Goal: Task Accomplishment & Management: Complete application form

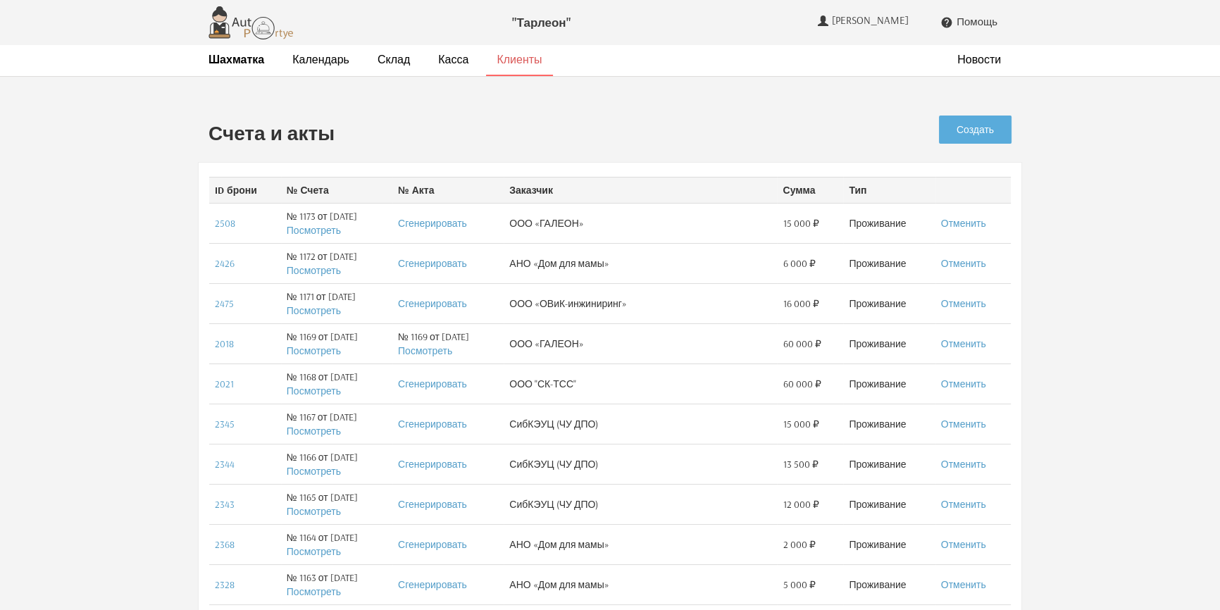
click at [502, 61] on link "Клиенты" at bounding box center [519, 59] width 45 height 15
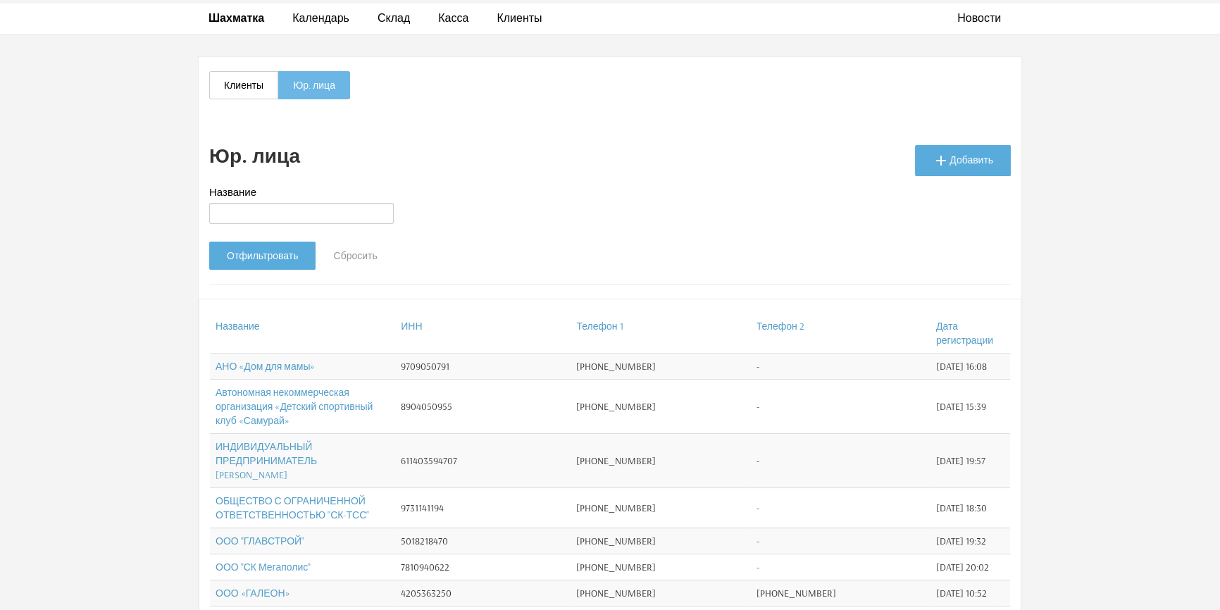
scroll to position [63, 0]
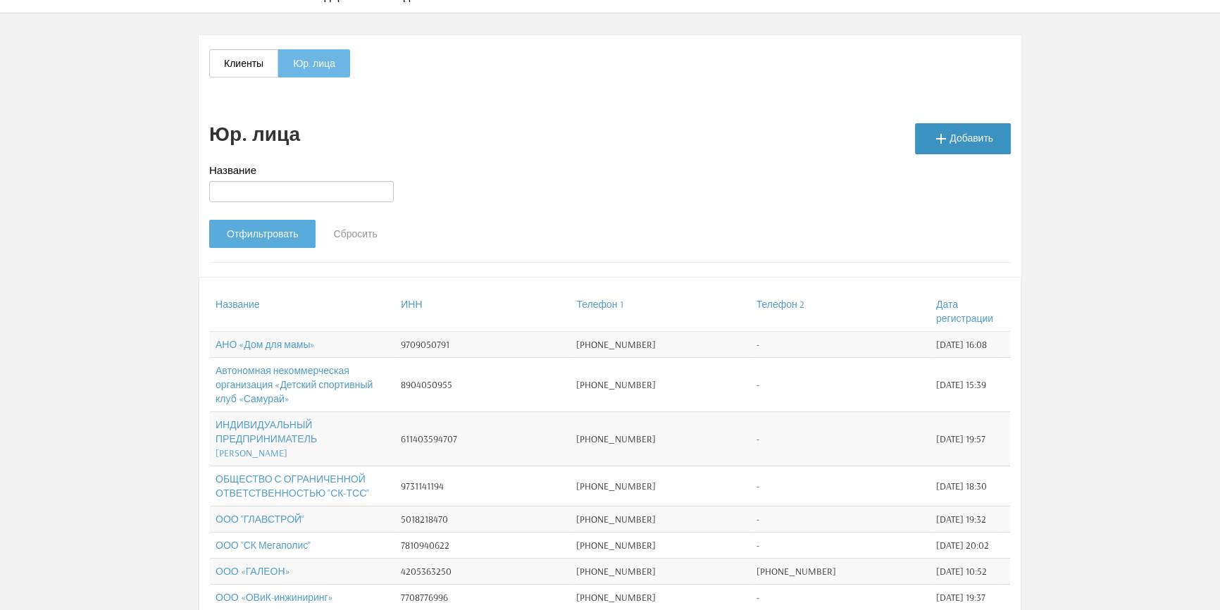
click at [967, 137] on link " Добавить" at bounding box center [963, 138] width 96 height 31
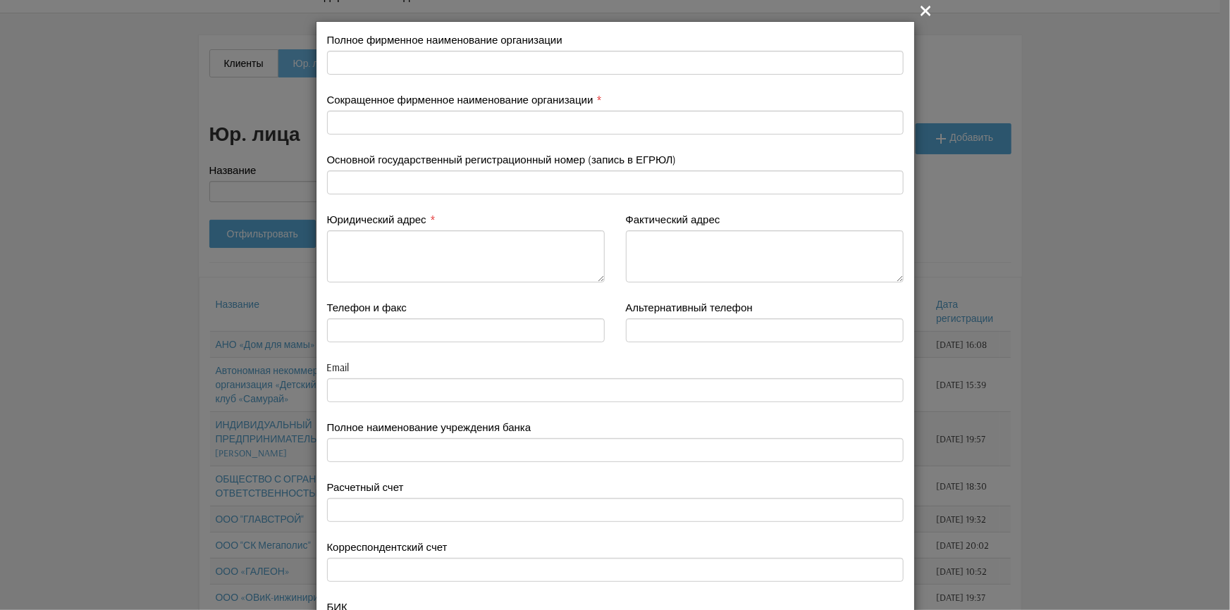
click at [917, 8] on icon "" at bounding box center [925, 10] width 17 height 17
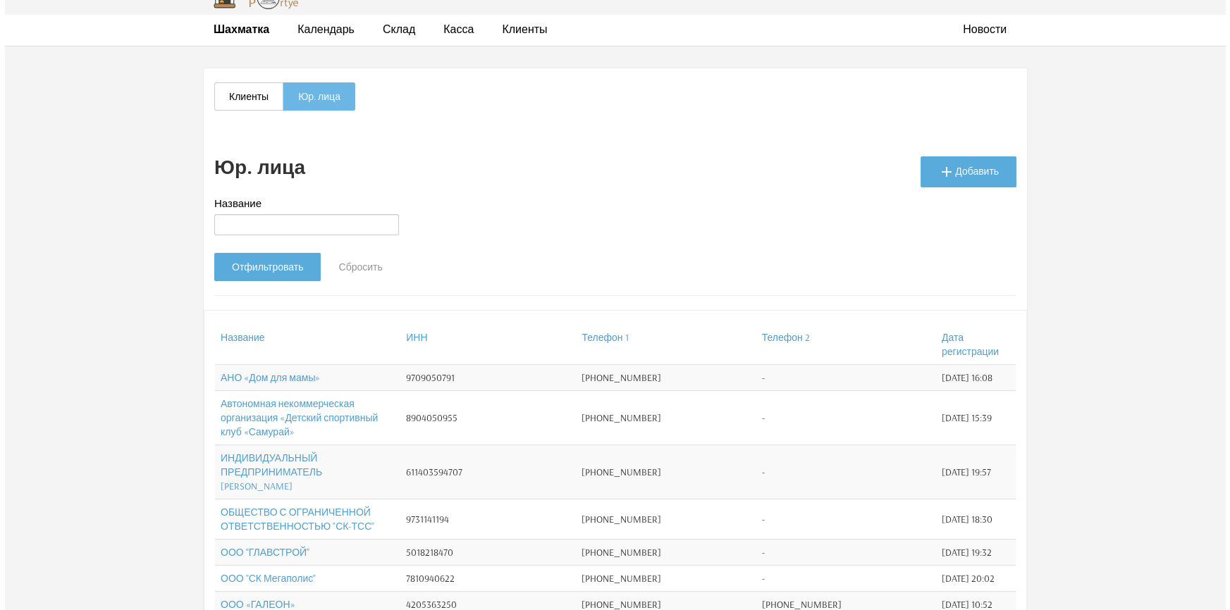
scroll to position [0, 0]
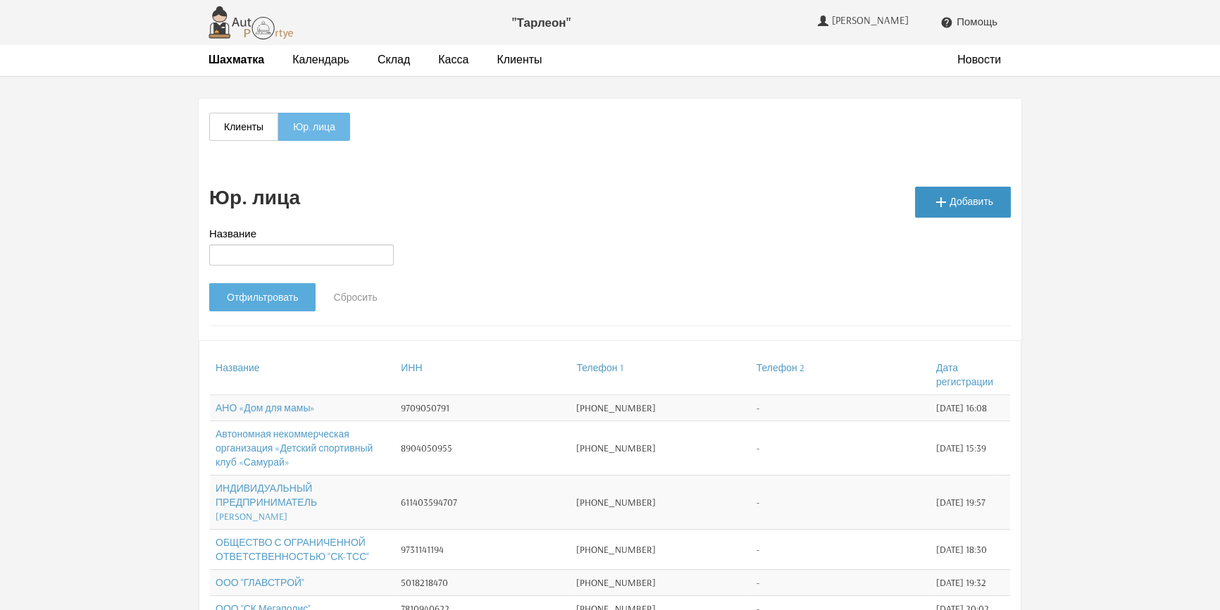
click at [950, 199] on icon "" at bounding box center [941, 202] width 17 height 17
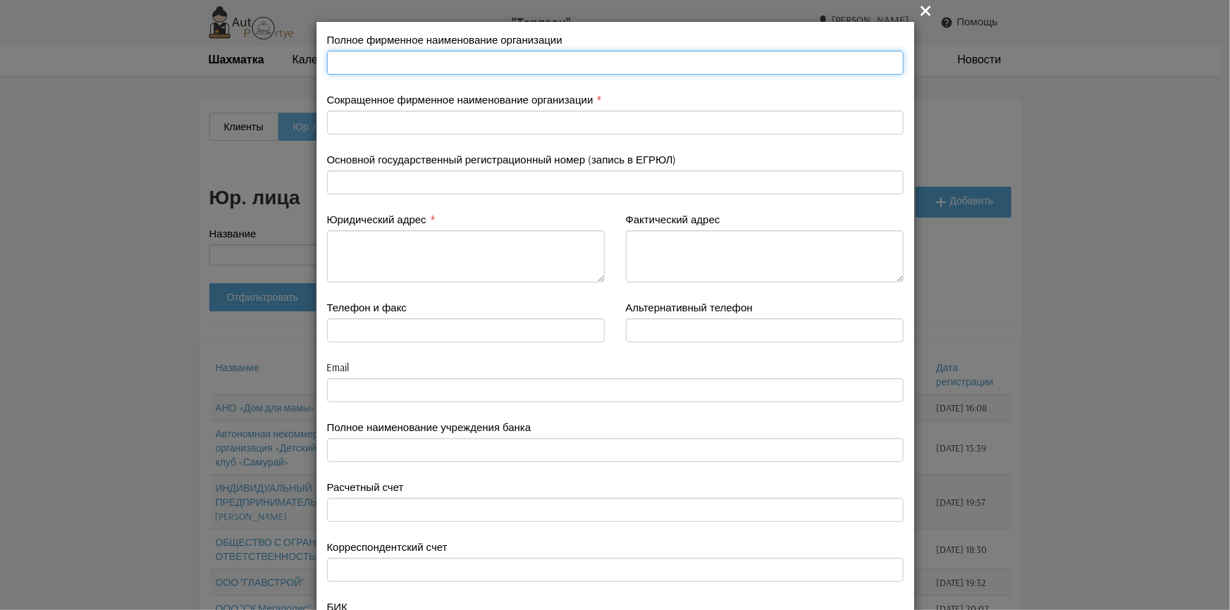
click at [330, 57] on input "text" at bounding box center [615, 63] width 576 height 24
type input "Пикалов Александр Викторович (ИП)"
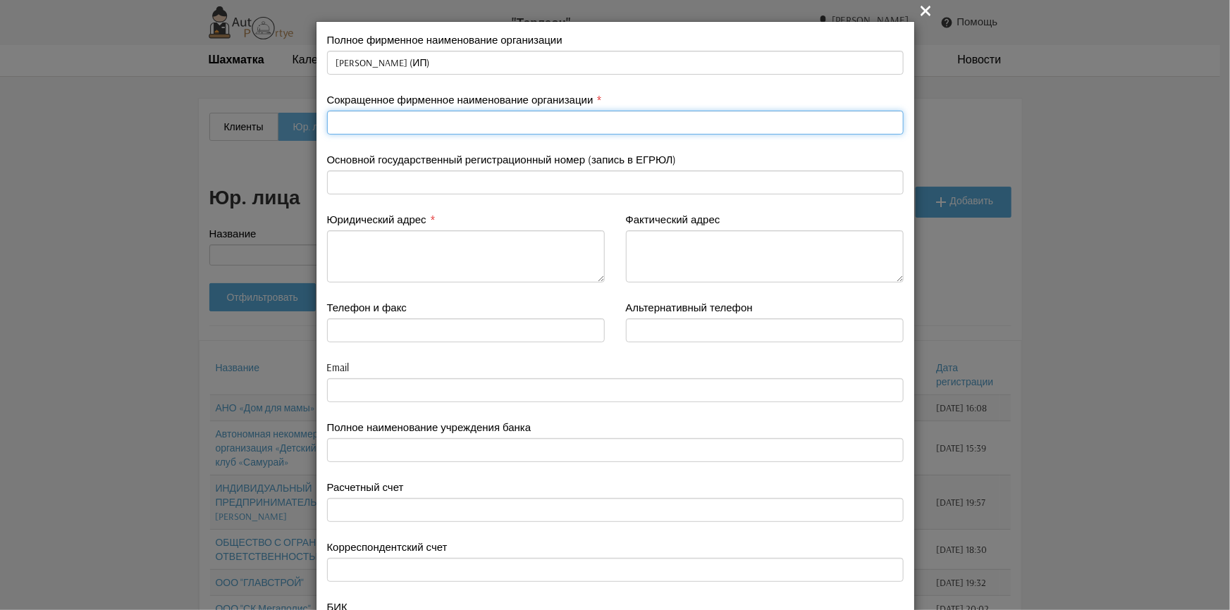
click at [357, 125] on input "text" at bounding box center [615, 123] width 576 height 24
type input "ИП Пикалов"
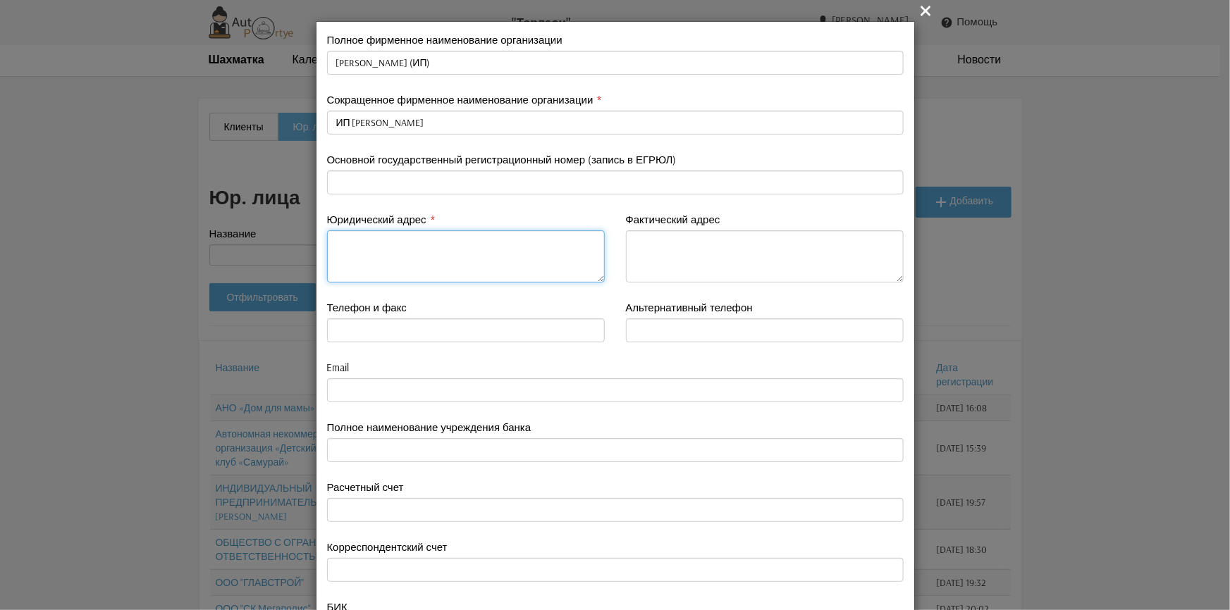
click at [345, 253] on textarea at bounding box center [466, 256] width 278 height 52
click at [403, 242] on textarea "109052, Москва г,Нижегородская" at bounding box center [466, 256] width 278 height 52
click at [476, 247] on textarea "109052, Москва г, Нижегородская" at bounding box center [466, 256] width 278 height 52
drag, startPoint x: 559, startPoint y: 259, endPoint x: 574, endPoint y: 261, distance: 14.3
click at [566, 261] on textarea "109052, Москва г, Нижегородская ул, 49А,57" at bounding box center [466, 256] width 278 height 52
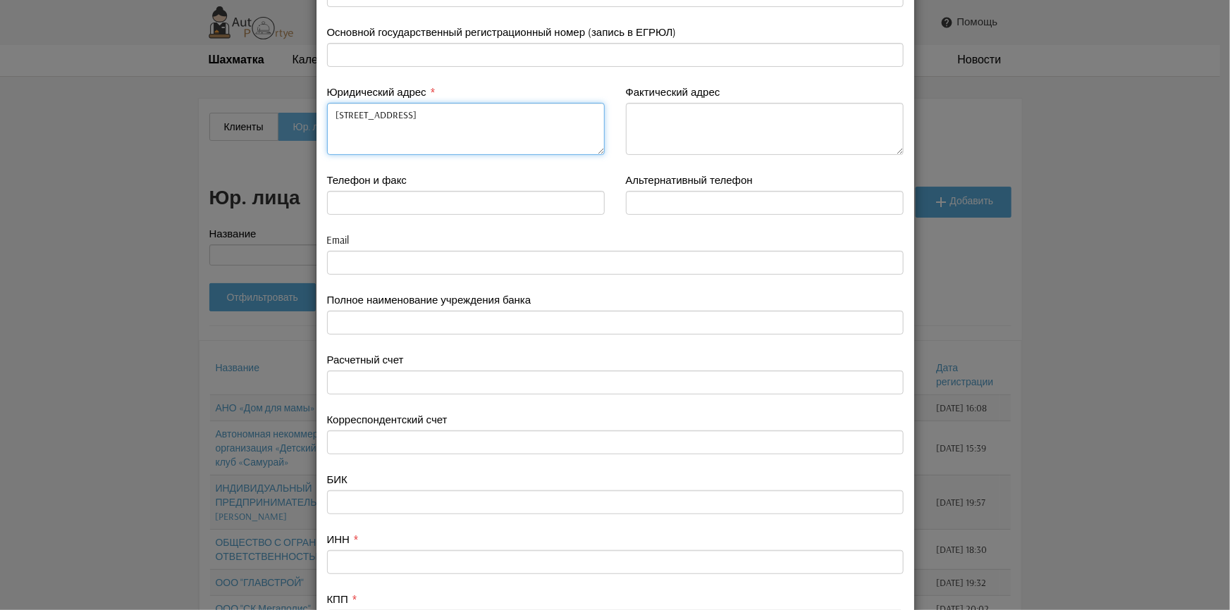
scroll to position [192, 0]
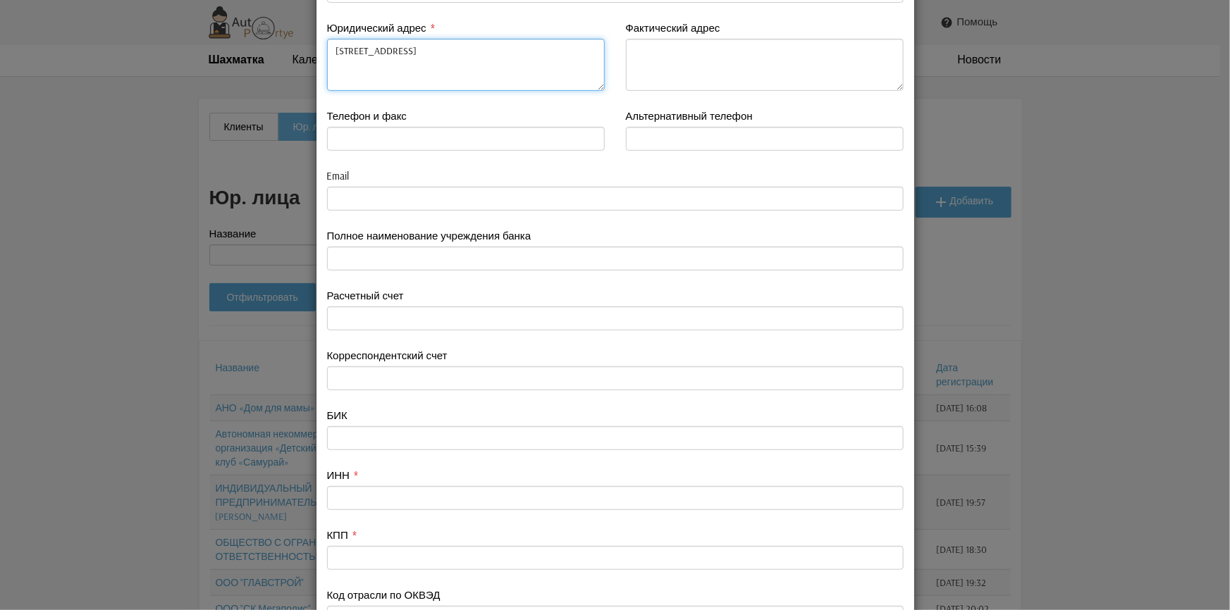
type textarea "109052, Москва г, Нижегородская ул, 49А,57"
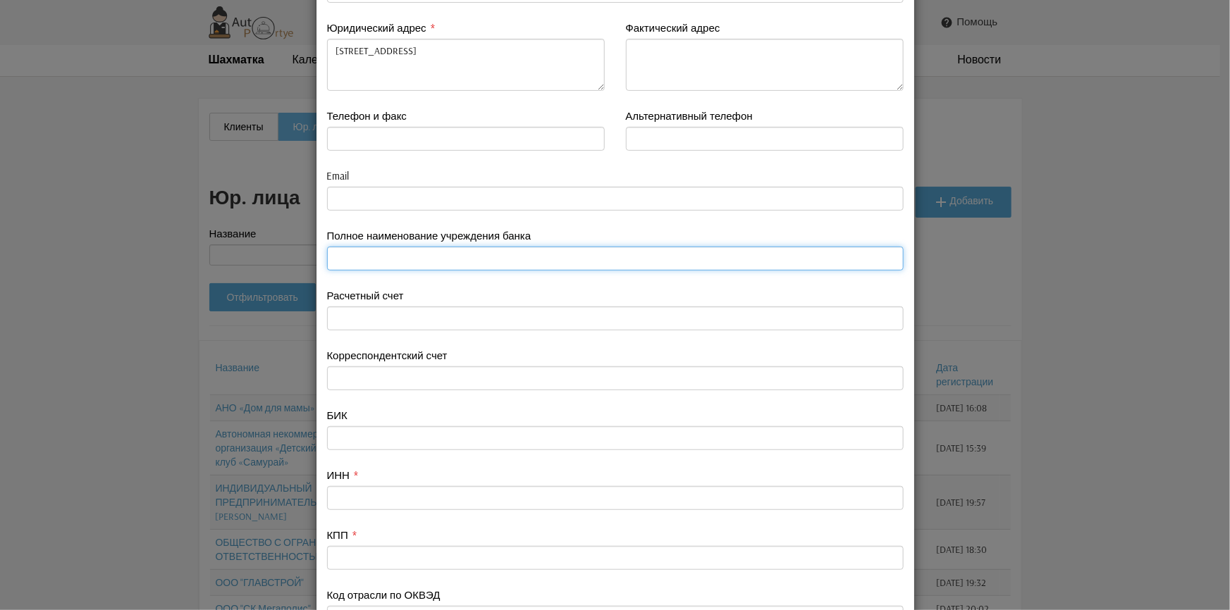
click at [345, 254] on input "text" at bounding box center [615, 259] width 576 height 24
type input "АО "РАЙФФАЙЗЕНБАНК""
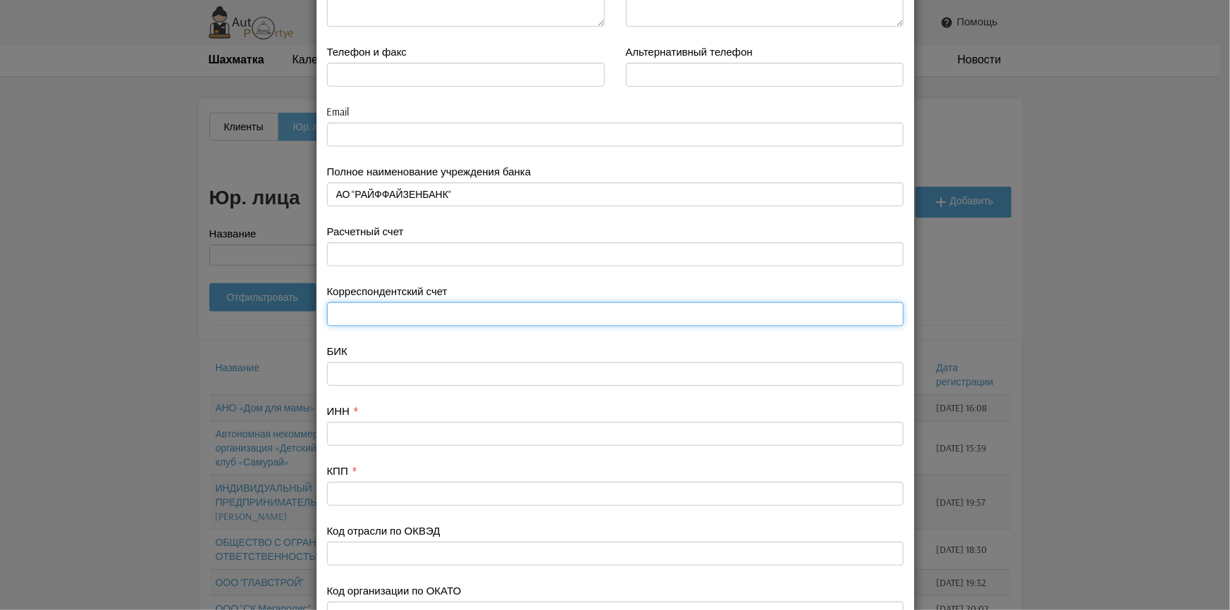
click at [370, 310] on input "text" at bounding box center [615, 314] width 576 height 24
type input "30101810200000000700"
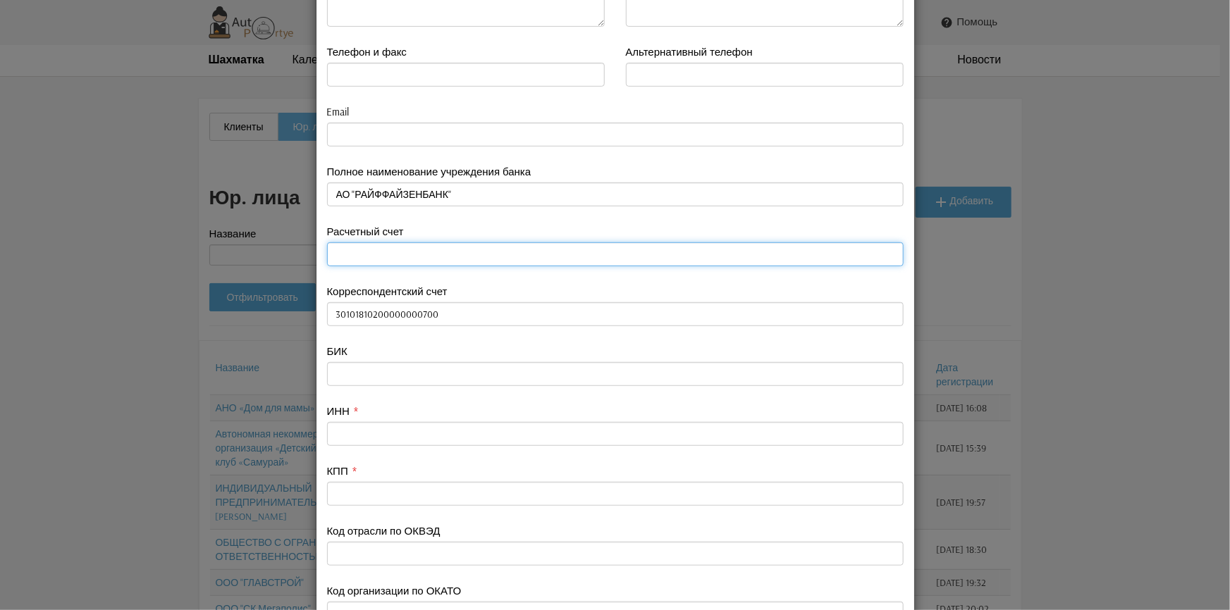
click at [341, 255] on input "text" at bounding box center [615, 254] width 576 height 24
type input "40802810900000095988"
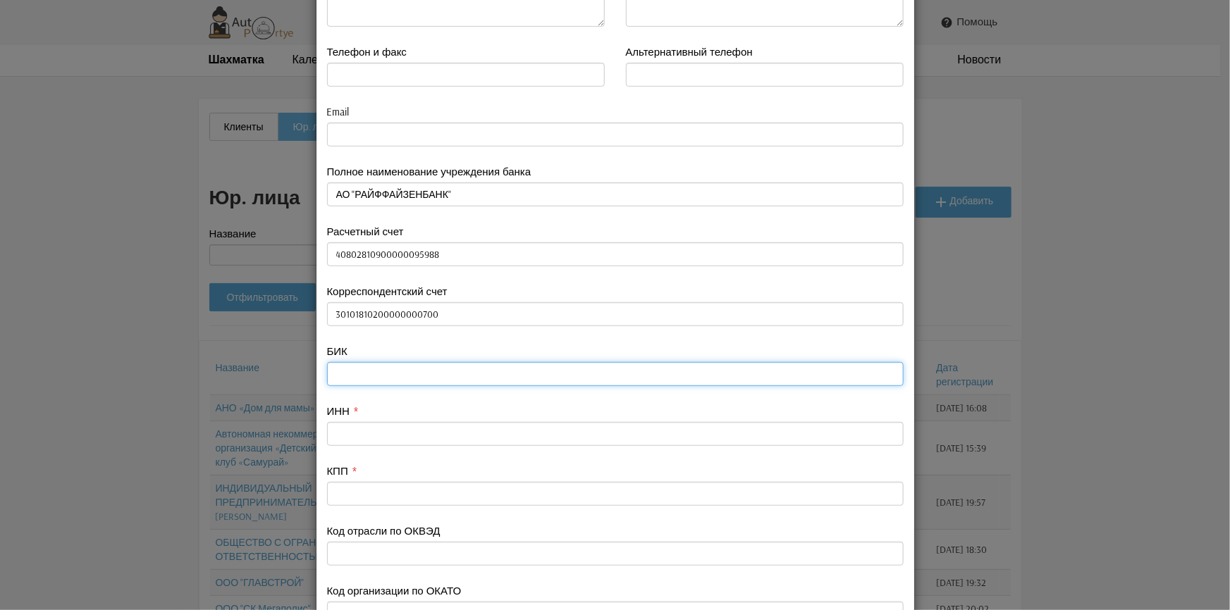
click at [347, 376] on input "text" at bounding box center [615, 374] width 576 height 24
type input "044525700"
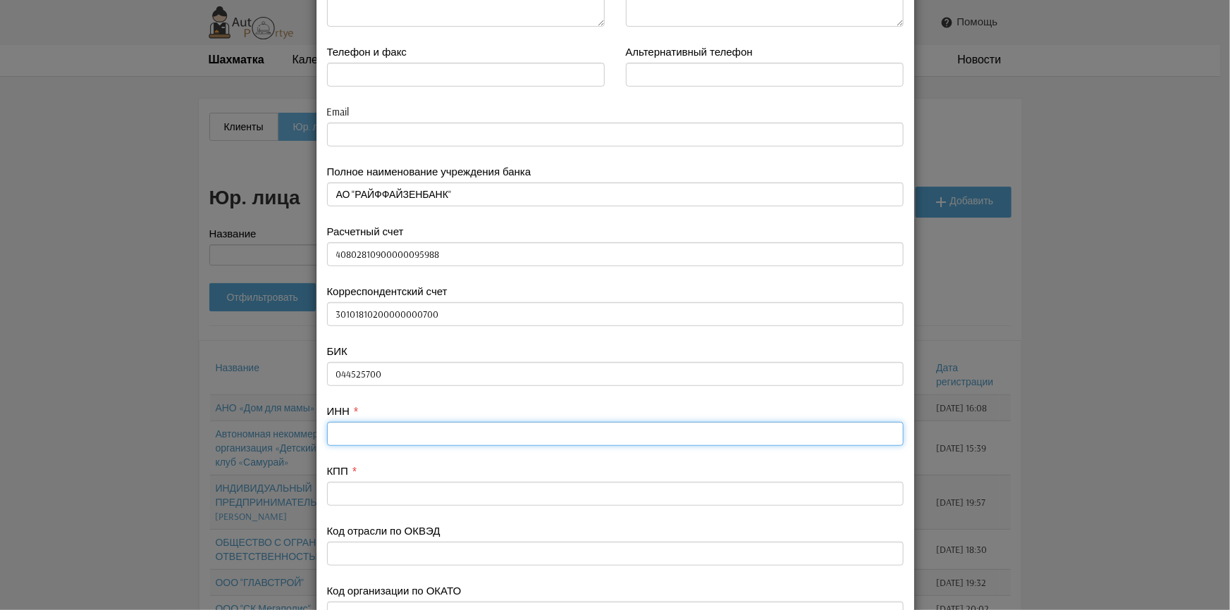
click at [357, 430] on input "text" at bounding box center [615, 434] width 576 height 24
type input "502478516096"
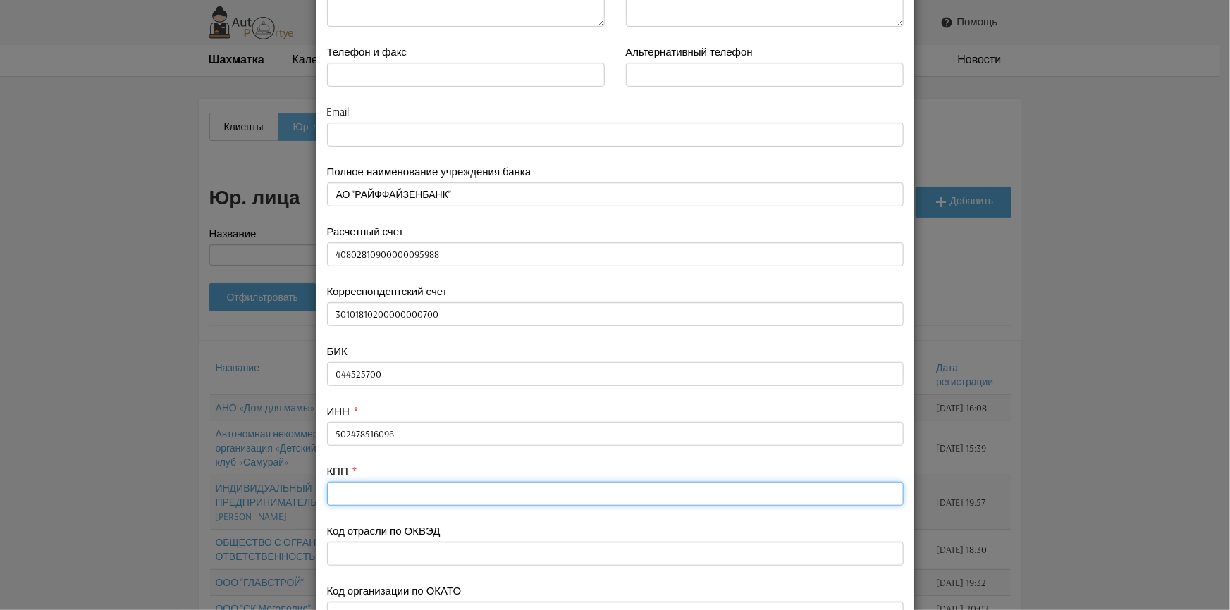
click at [346, 500] on input "text" at bounding box center [615, 494] width 576 height 24
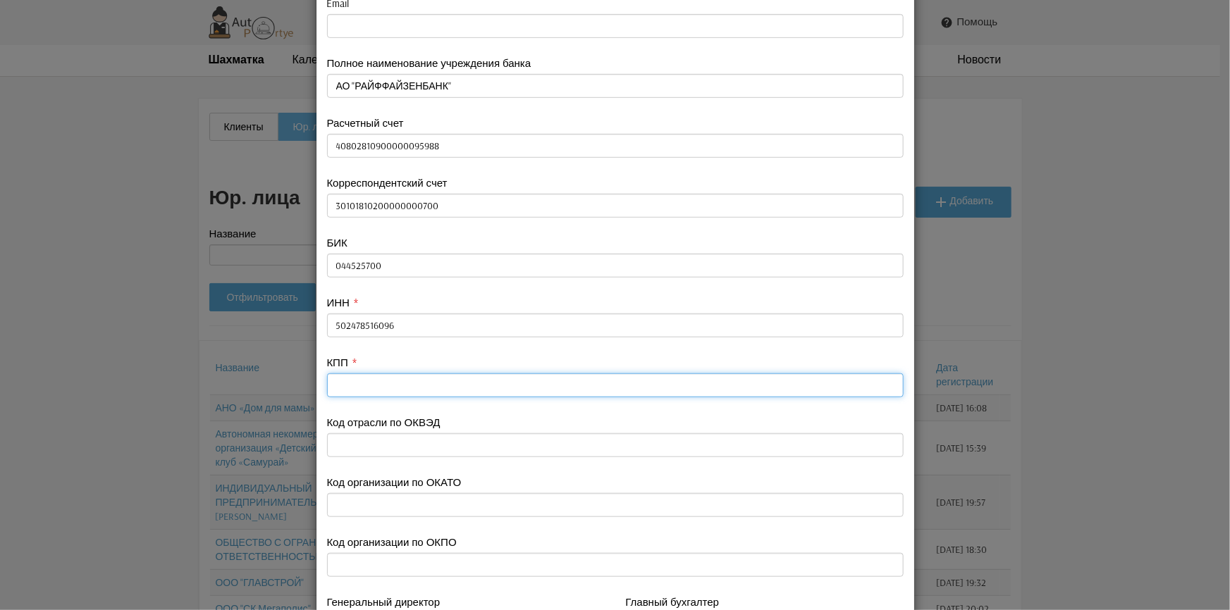
scroll to position [361, 0]
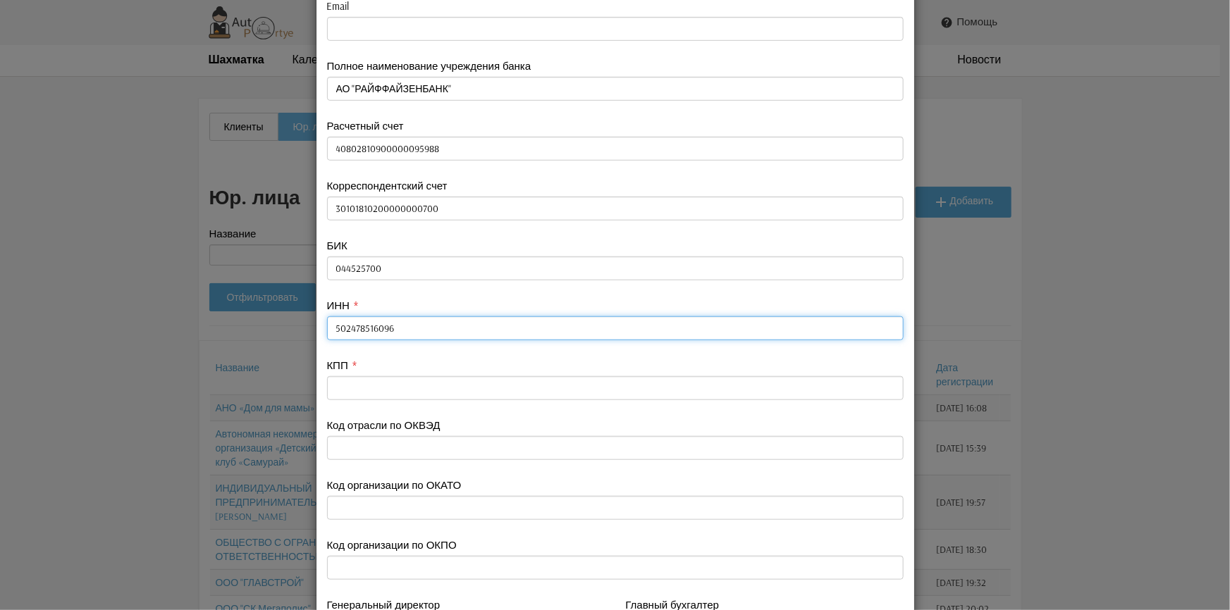
drag, startPoint x: 394, startPoint y: 328, endPoint x: 313, endPoint y: 328, distance: 81.0
click at [316, 328] on div "ИНН 502478516096" at bounding box center [615, 328] width 598 height 60
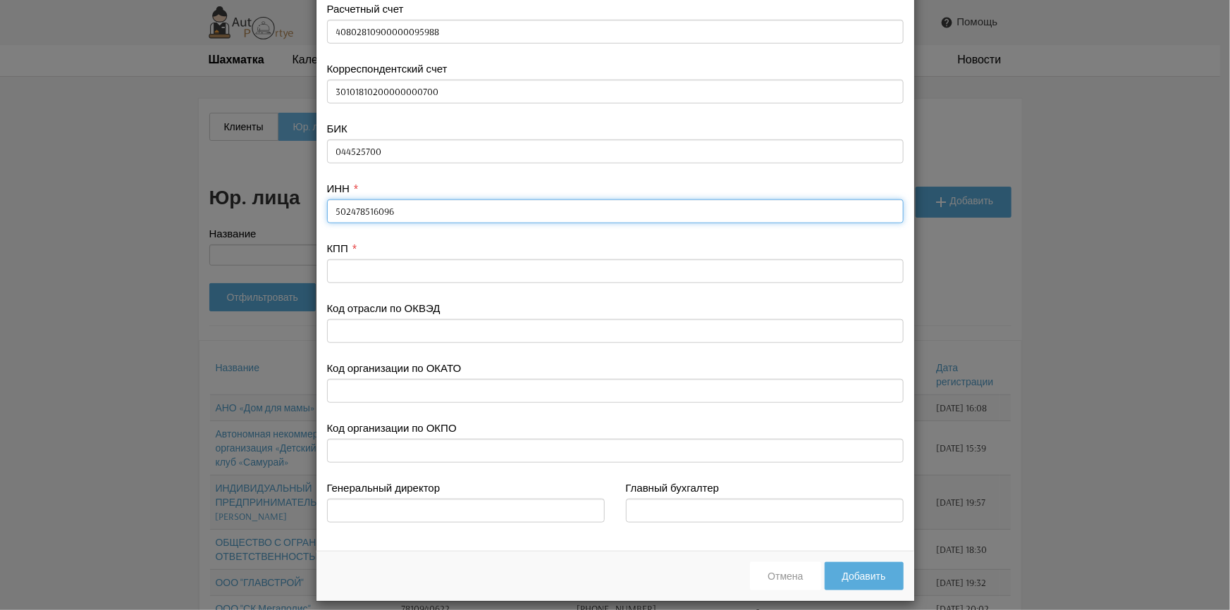
scroll to position [490, 0]
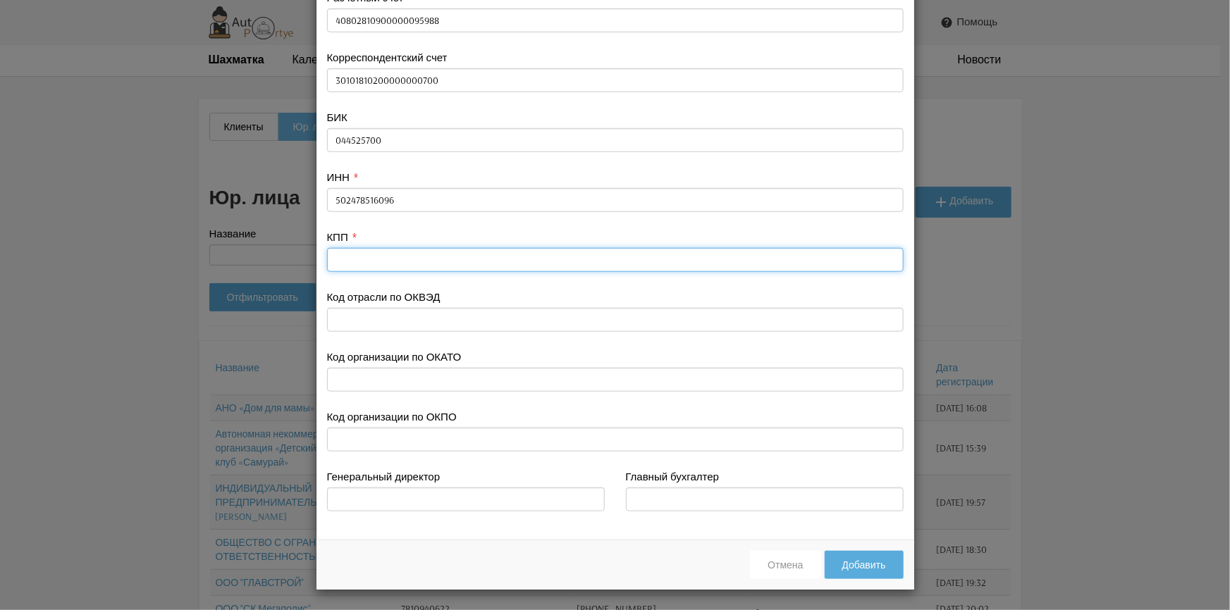
click at [361, 262] on input "text" at bounding box center [615, 260] width 576 height 24
paste input "502478516096"
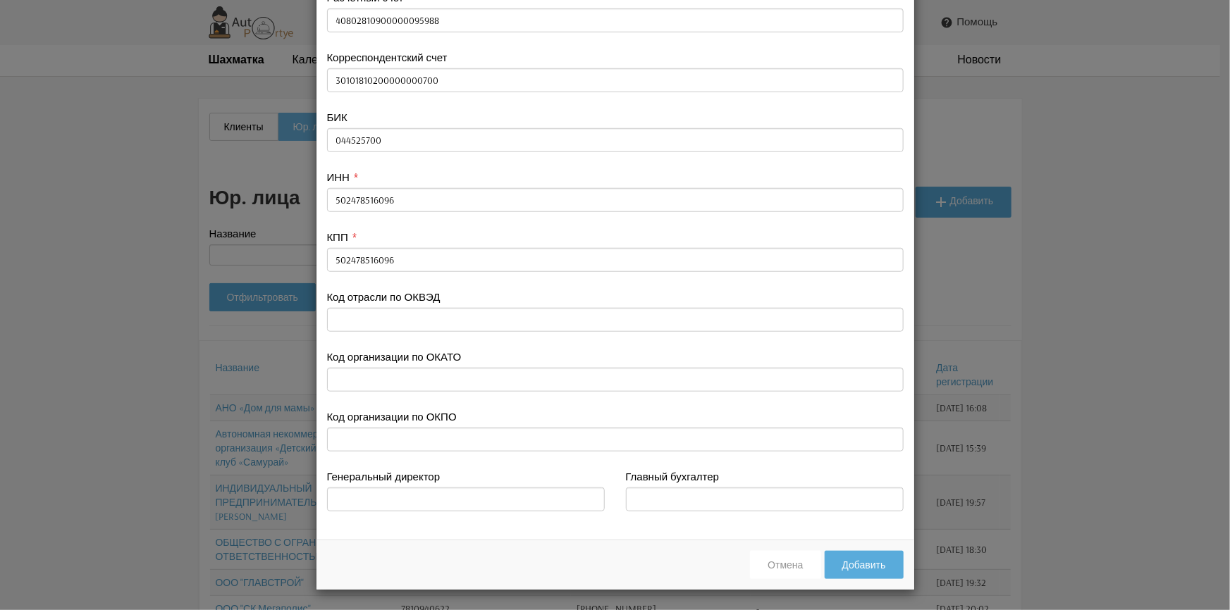
click at [481, 422] on div "Код организации по ОКПО" at bounding box center [615, 430] width 576 height 42
click at [373, 507] on input "text" at bounding box center [466, 500] width 278 height 24
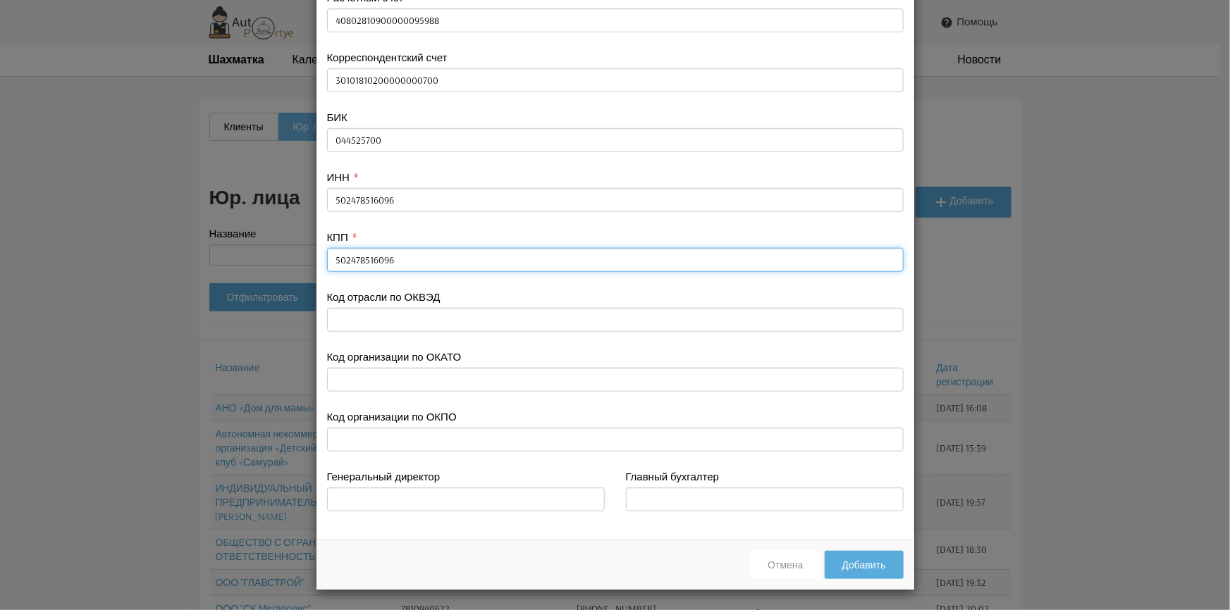
drag, startPoint x: 381, startPoint y: 261, endPoint x: 303, endPoint y: 259, distance: 77.5
click at [295, 257] on div " Полное фирменное наименование организации Пикалов Александр Викторович (ИП) С…" at bounding box center [615, 305] width 1230 height 610
type input "7736"
drag, startPoint x: 359, startPoint y: 260, endPoint x: 323, endPoint y: 261, distance: 36.0
click at [327, 261] on input "7736" at bounding box center [615, 260] width 576 height 24
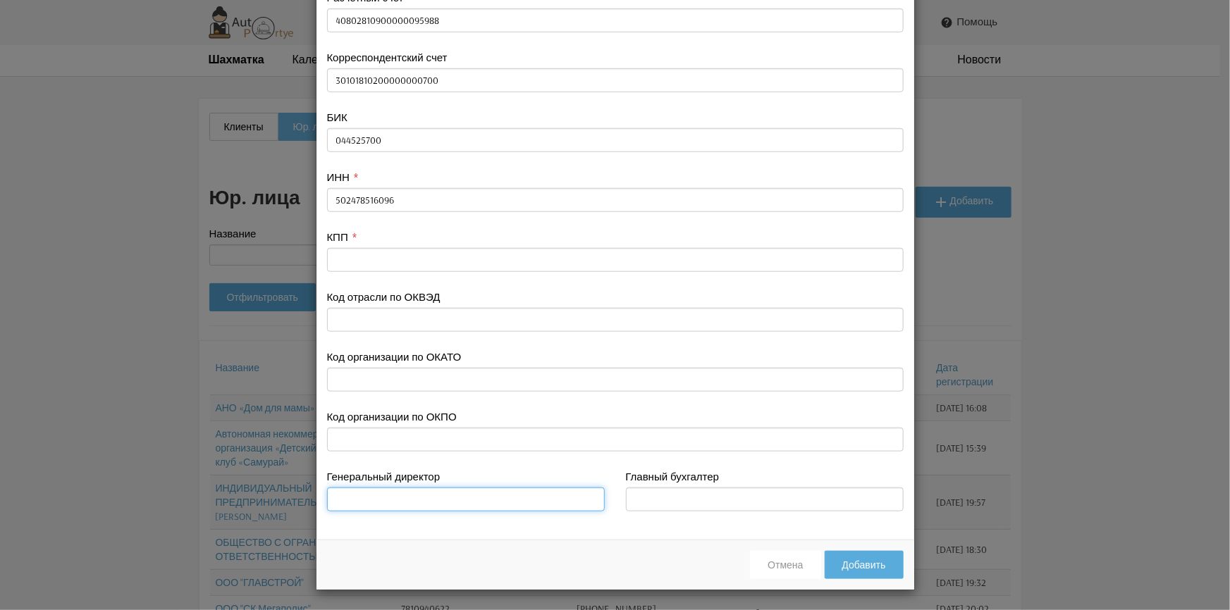
click at [338, 497] on input "text" at bounding box center [466, 500] width 278 height 24
type input "Пикалов Александр Викторович"
click at [846, 565] on button "Добавить" at bounding box center [863, 565] width 79 height 28
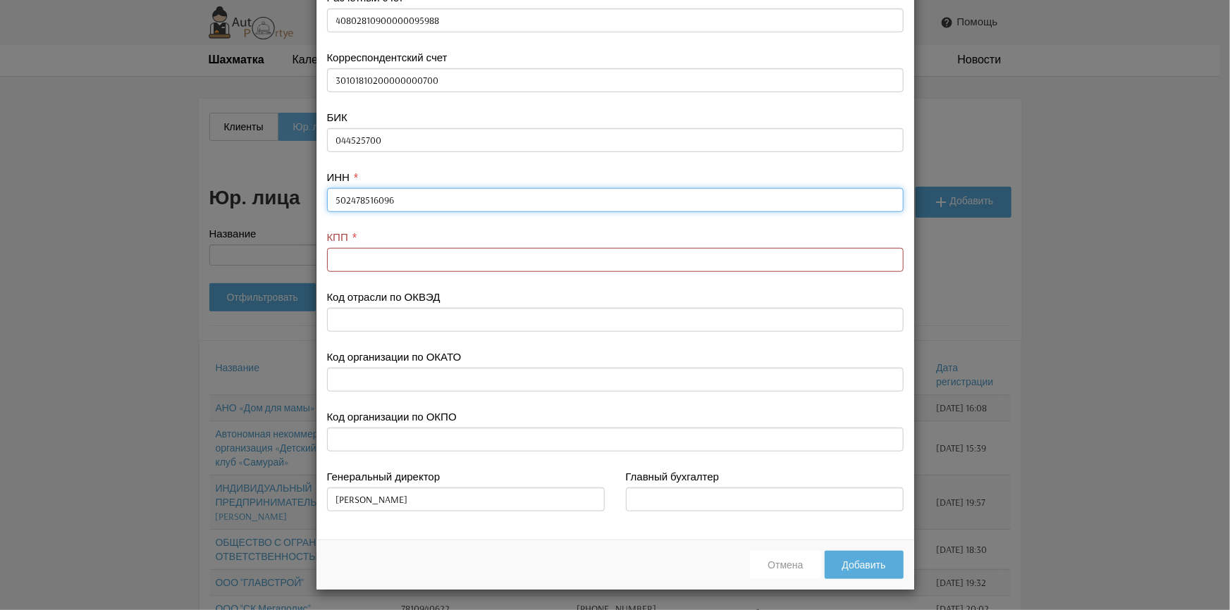
drag, startPoint x: 390, startPoint y: 198, endPoint x: 323, endPoint y: 197, distance: 66.2
click at [327, 197] on input "502478516096" at bounding box center [615, 200] width 576 height 24
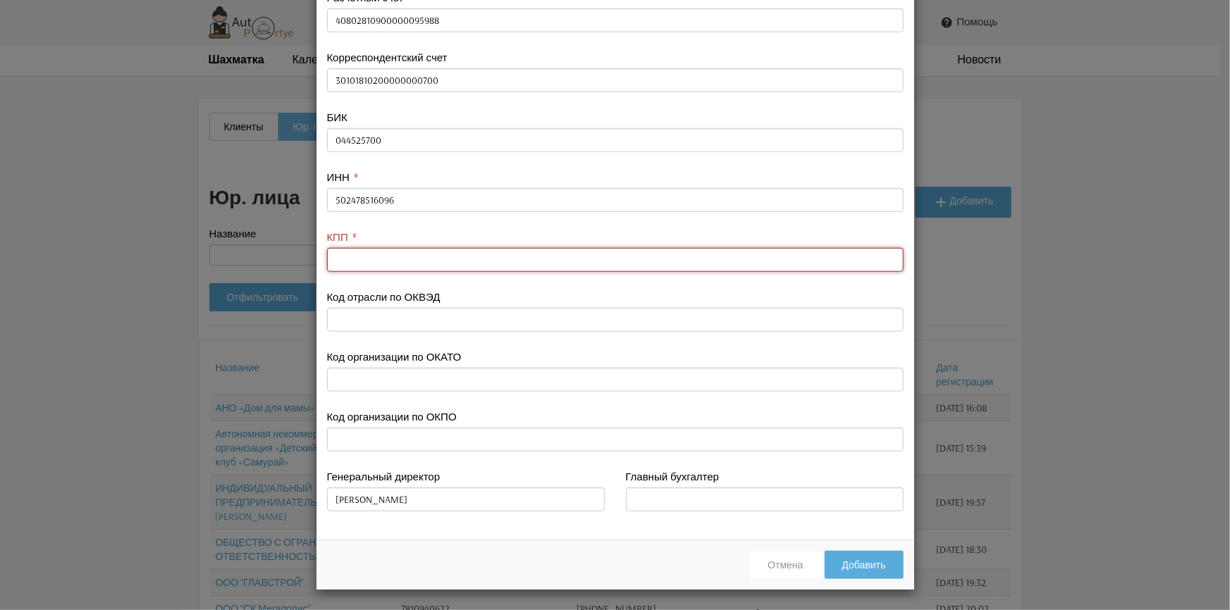
click at [358, 261] on input "text" at bounding box center [615, 260] width 576 height 24
paste input "502478516096"
type input "502478516096"
click at [876, 567] on button "Добавить" at bounding box center [863, 565] width 79 height 28
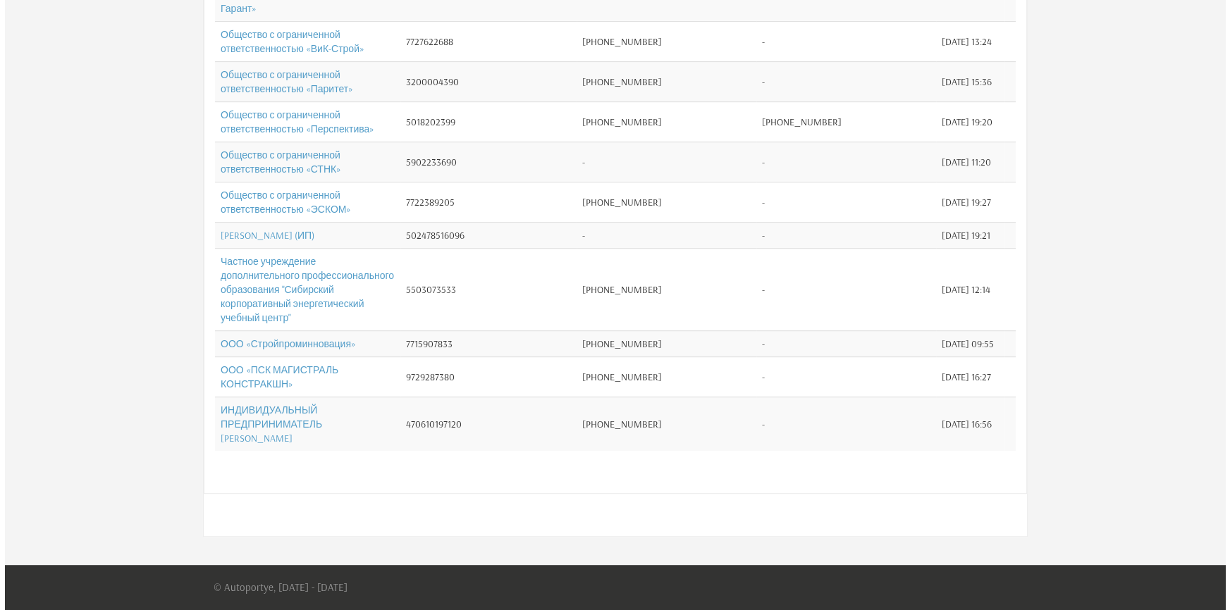
scroll to position [907, 0]
click at [309, 242] on link "Пикалов Александр Викторович (ИП)" at bounding box center [263, 235] width 94 height 13
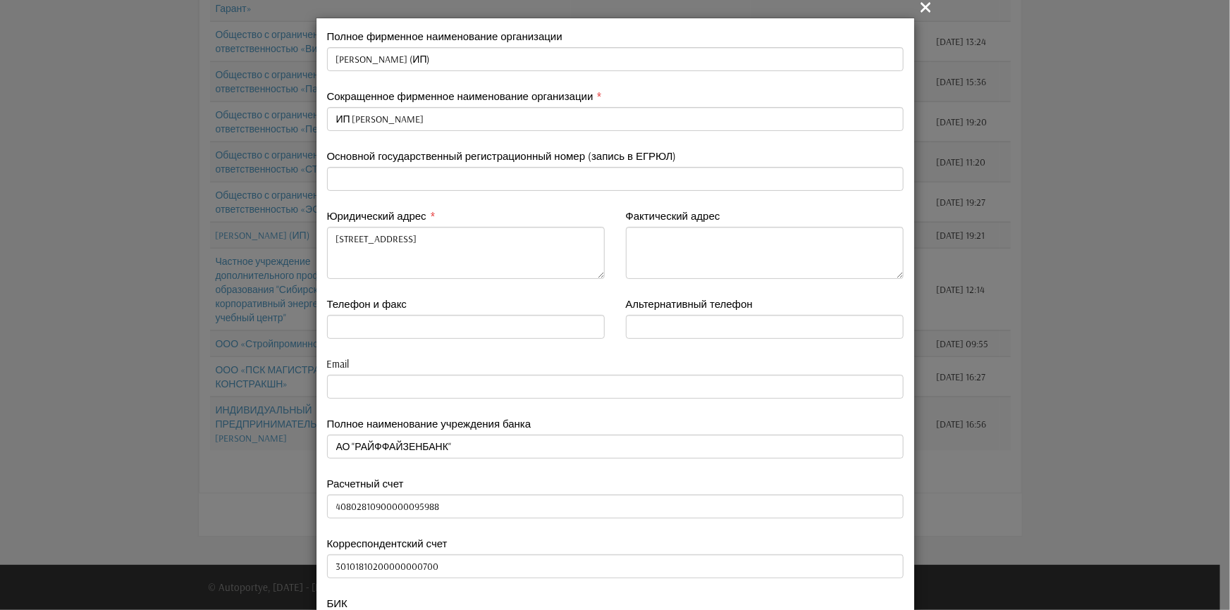
scroll to position [0, 0]
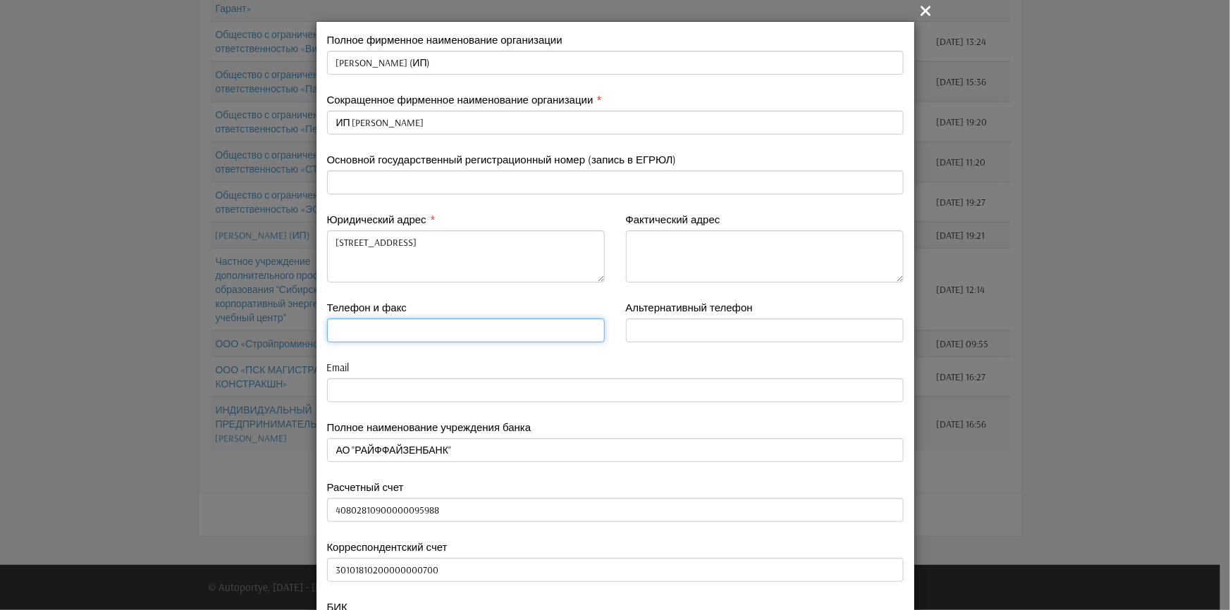
click at [345, 331] on input "text" at bounding box center [466, 331] width 278 height 24
type input "8"
click at [591, 528] on div "Расчетный счет 40802810900000095988" at bounding box center [615, 510] width 598 height 60
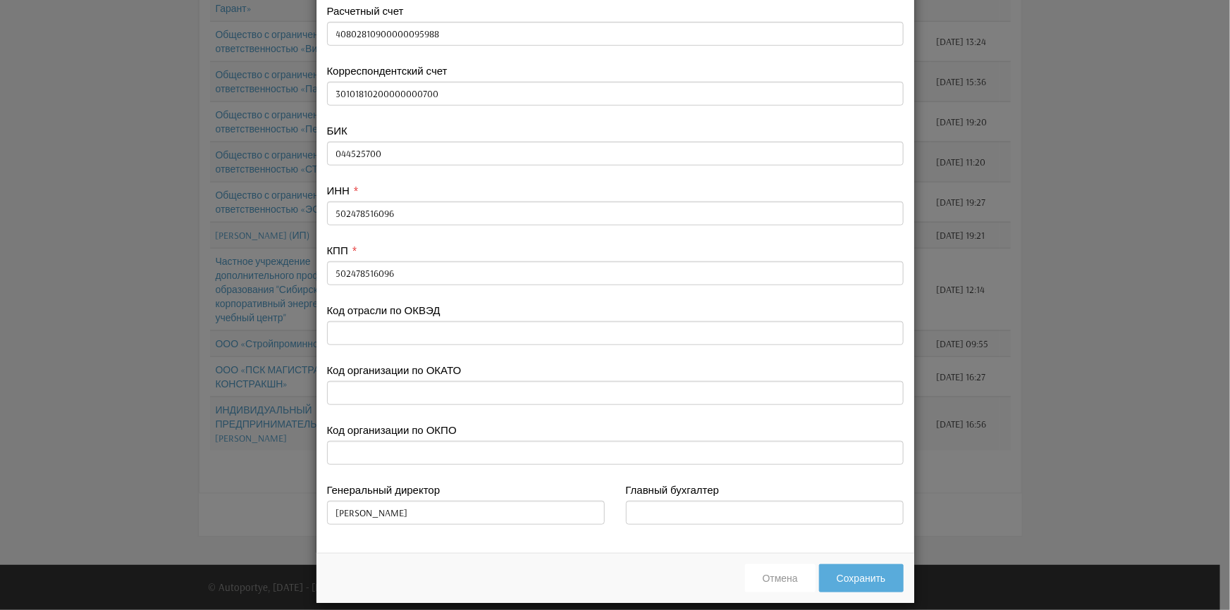
scroll to position [490, 0]
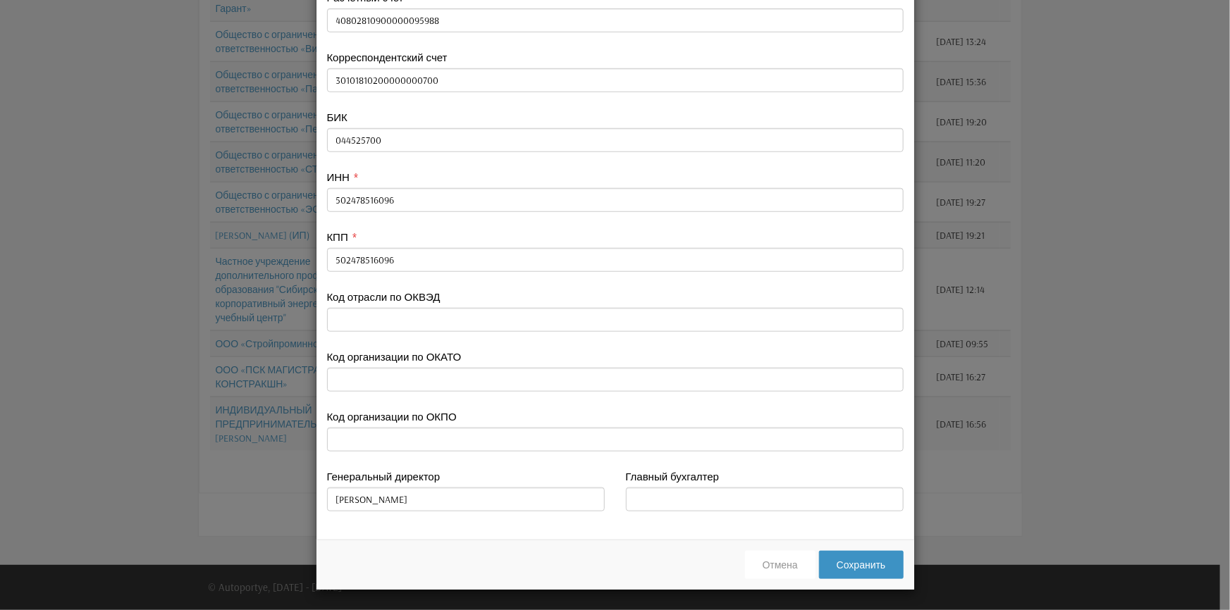
click at [859, 564] on button "Сохранить" at bounding box center [861, 565] width 85 height 28
type input "9036607467"
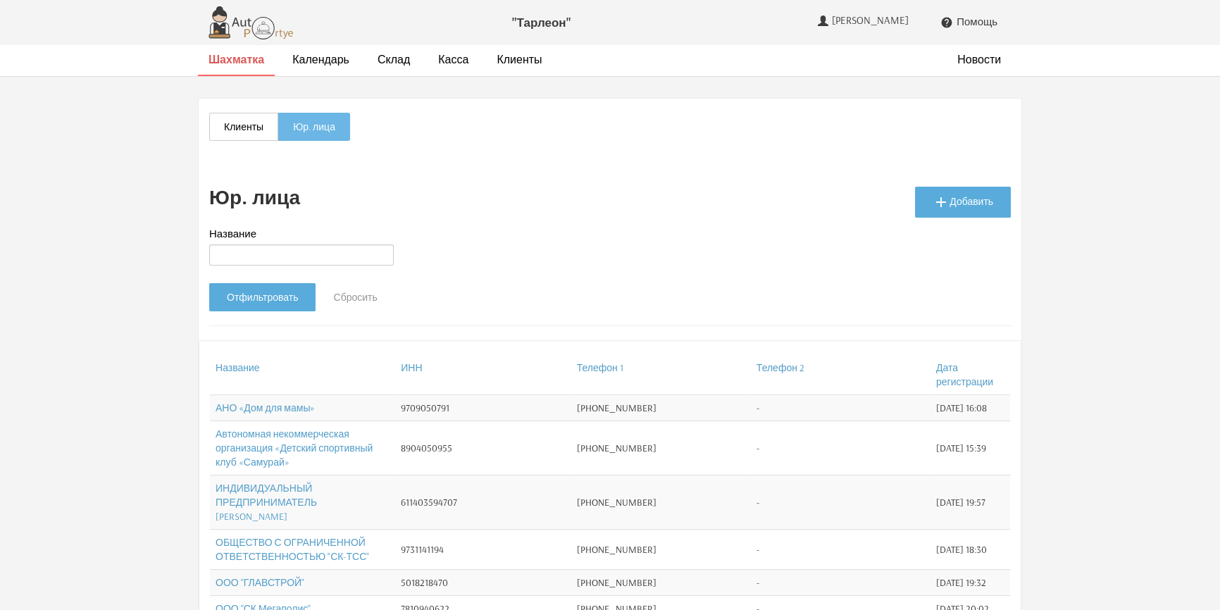
click at [252, 56] on strong "Шахматка" at bounding box center [237, 59] width 56 height 14
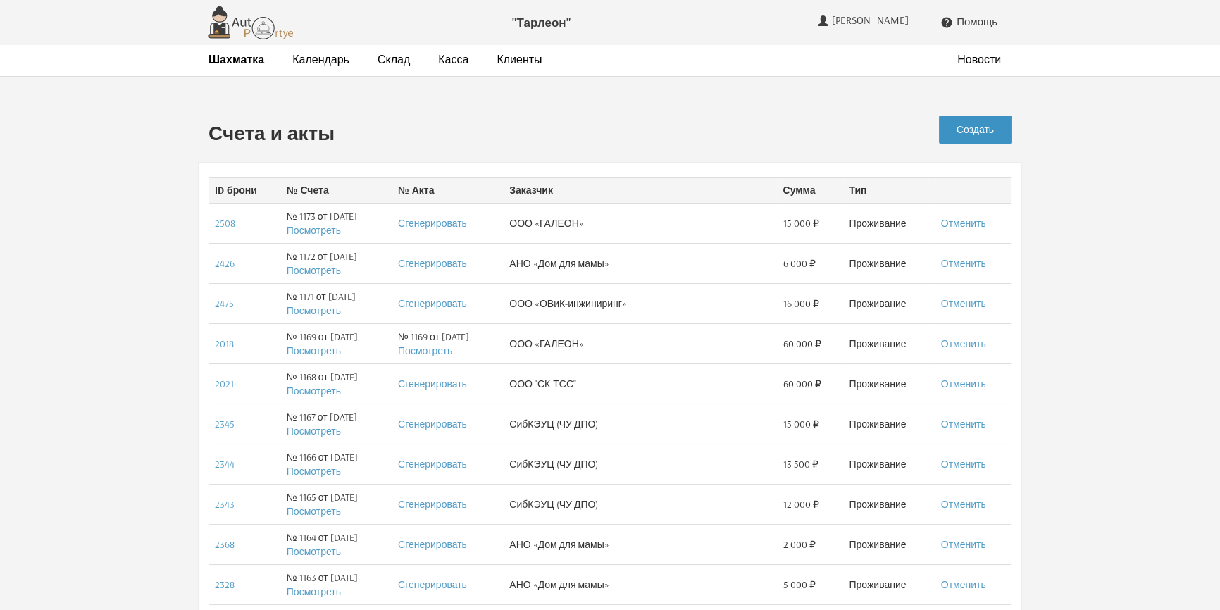
click at [985, 129] on link "Создать" at bounding box center [975, 130] width 73 height 28
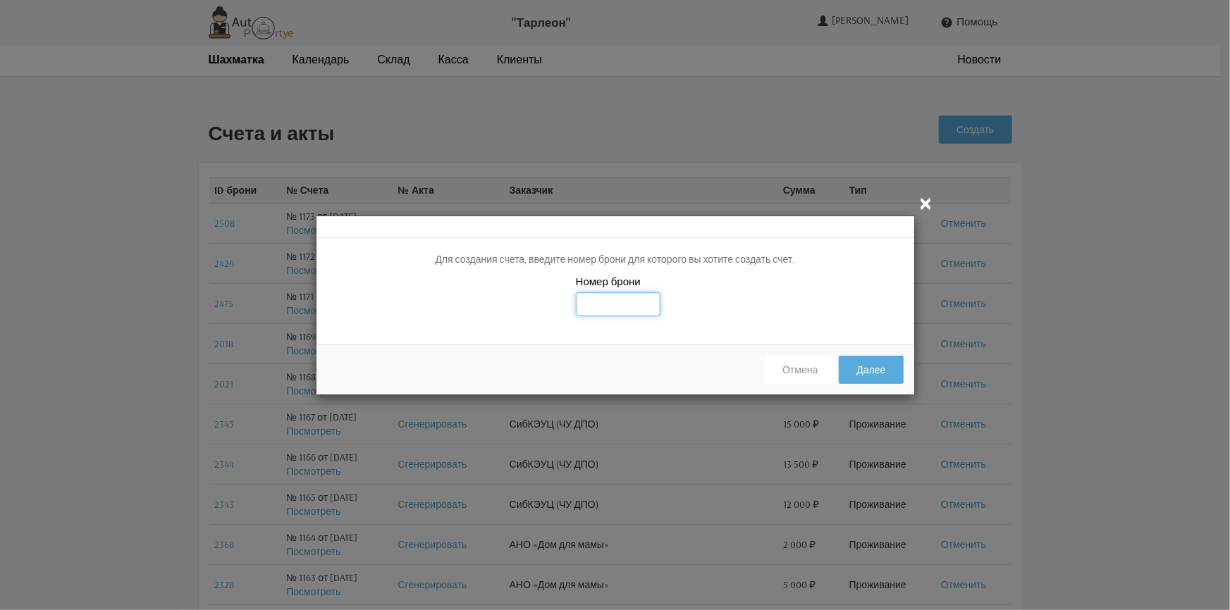
click at [606, 300] on input "text" at bounding box center [618, 304] width 85 height 24
type input "2519"
click at [858, 360] on button "Далее" at bounding box center [871, 370] width 64 height 28
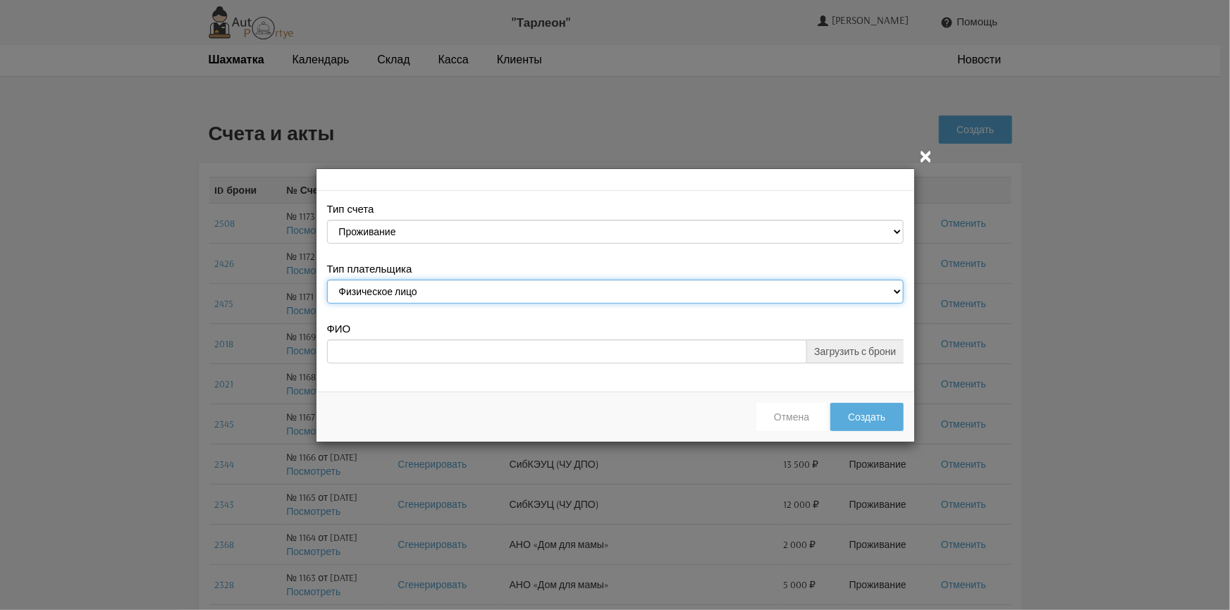
click at [900, 290] on select "Физическое лицо Юридическое лицо" at bounding box center [615, 292] width 576 height 24
select select "legal_entity"
click at [327, 281] on select "Физическое лицо Юридическое лицо" at bounding box center [615, 292] width 576 height 24
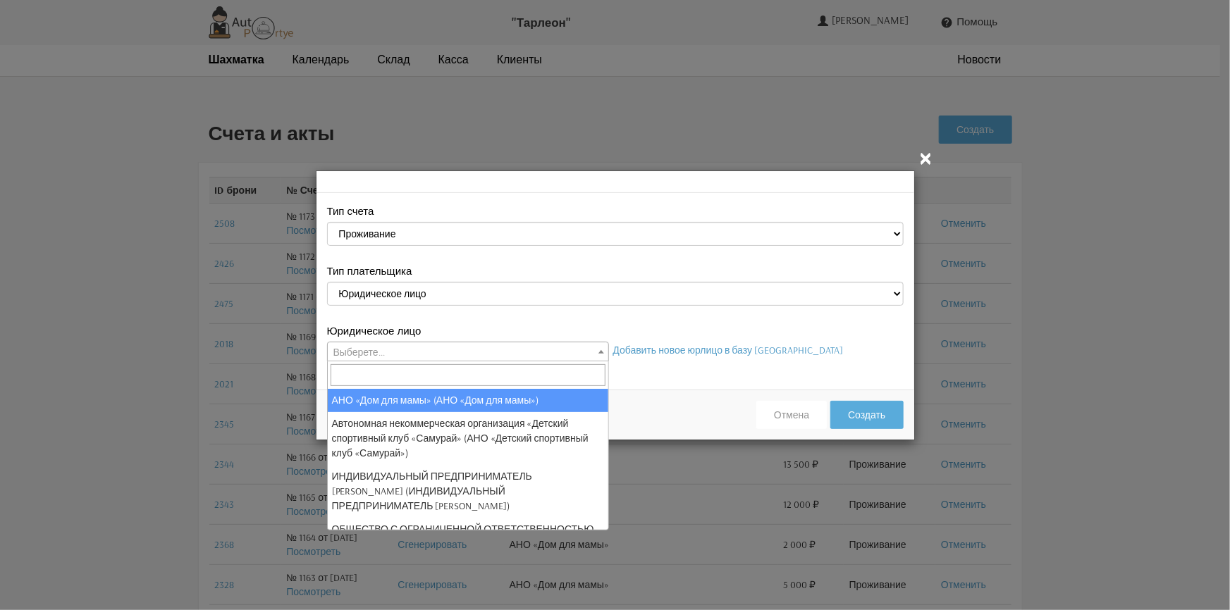
click at [600, 351] on b at bounding box center [601, 352] width 6 height 4
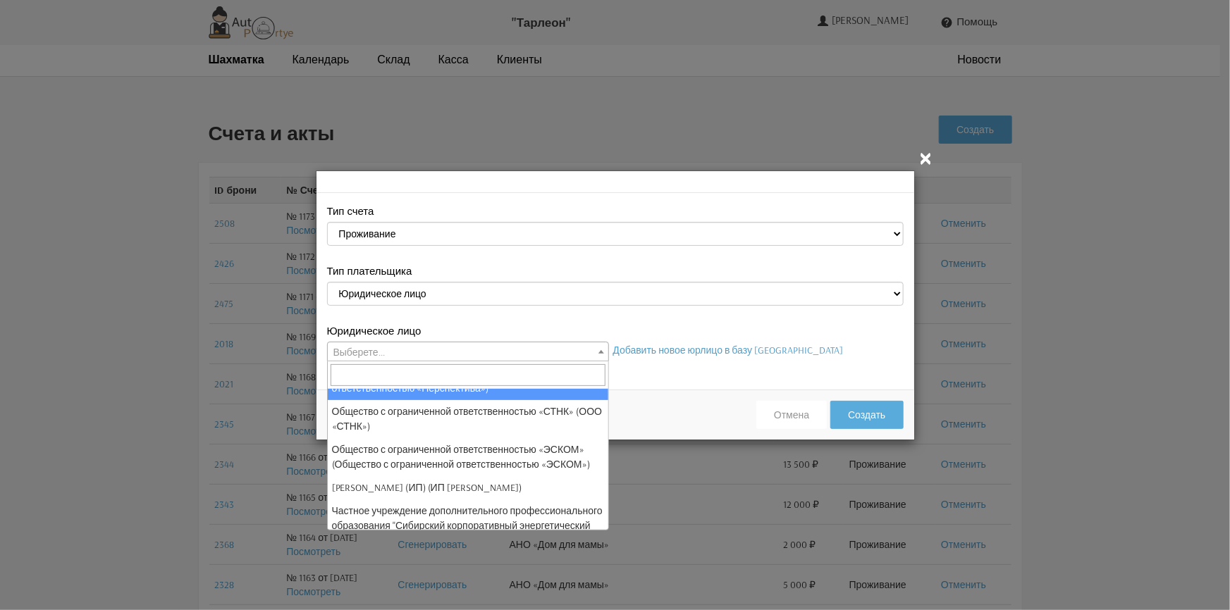
scroll to position [576, 0]
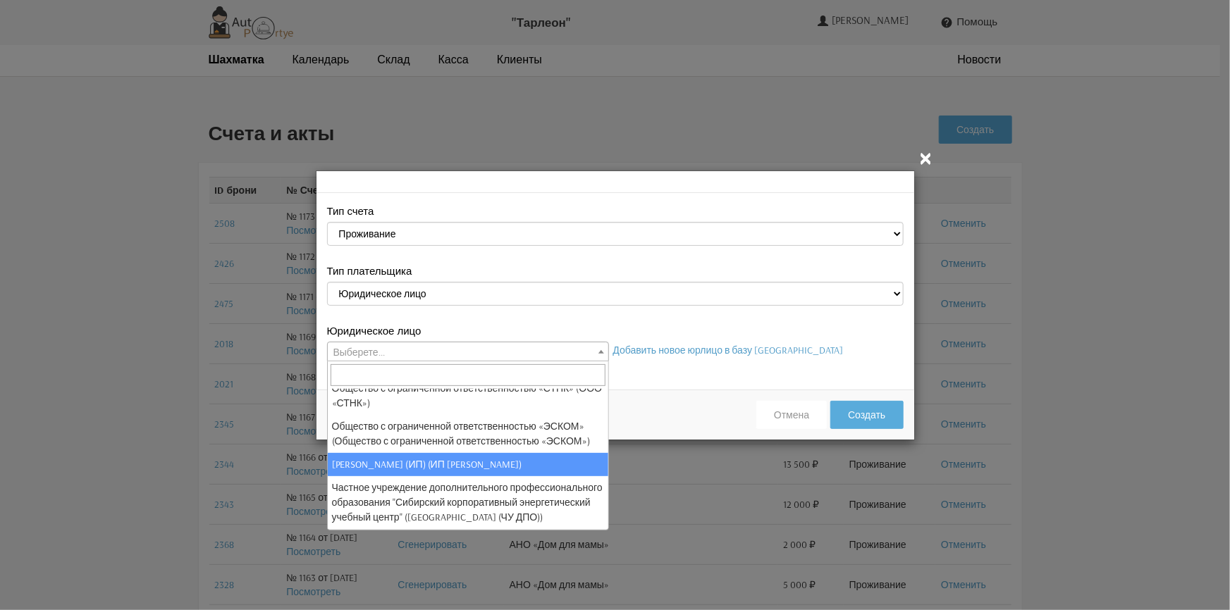
select select "120"
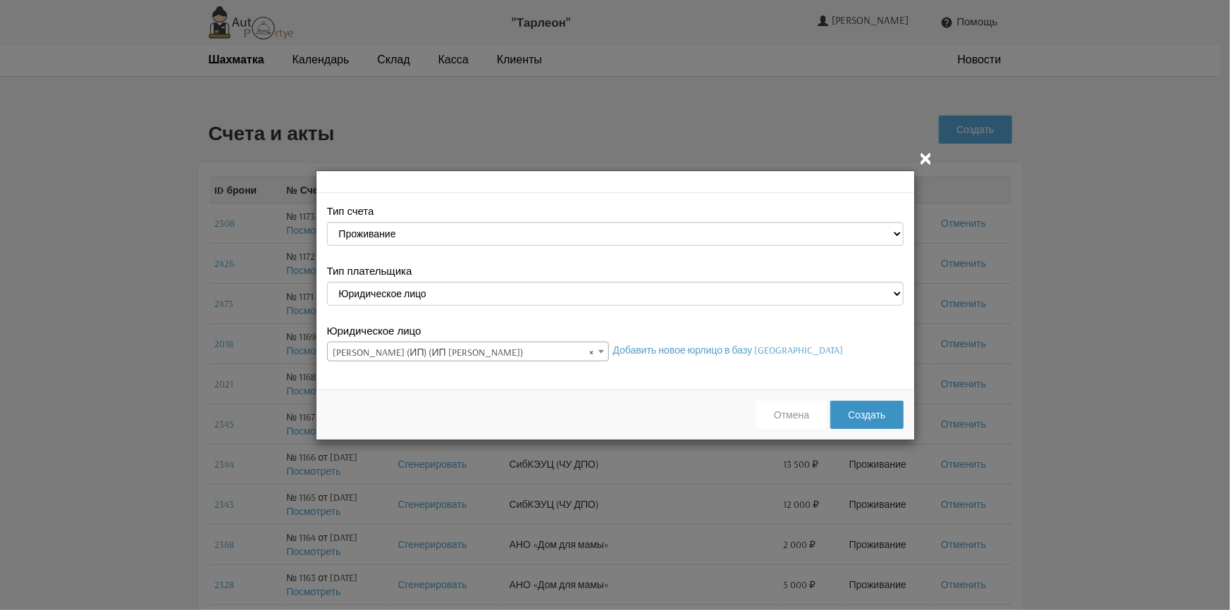
click at [877, 417] on button "Создать" at bounding box center [866, 415] width 73 height 28
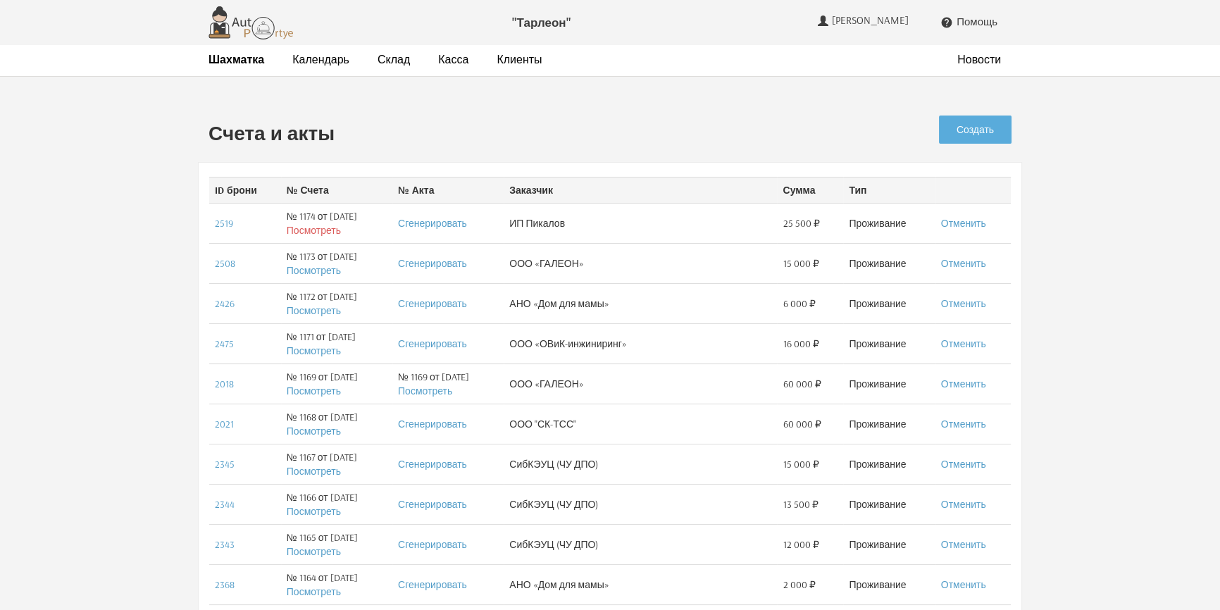
click at [319, 229] on link "Посмотреть" at bounding box center [314, 230] width 54 height 13
click at [249, 62] on strong "Шахматка" at bounding box center [237, 59] width 56 height 14
